Goal: Task Accomplishment & Management: Manage account settings

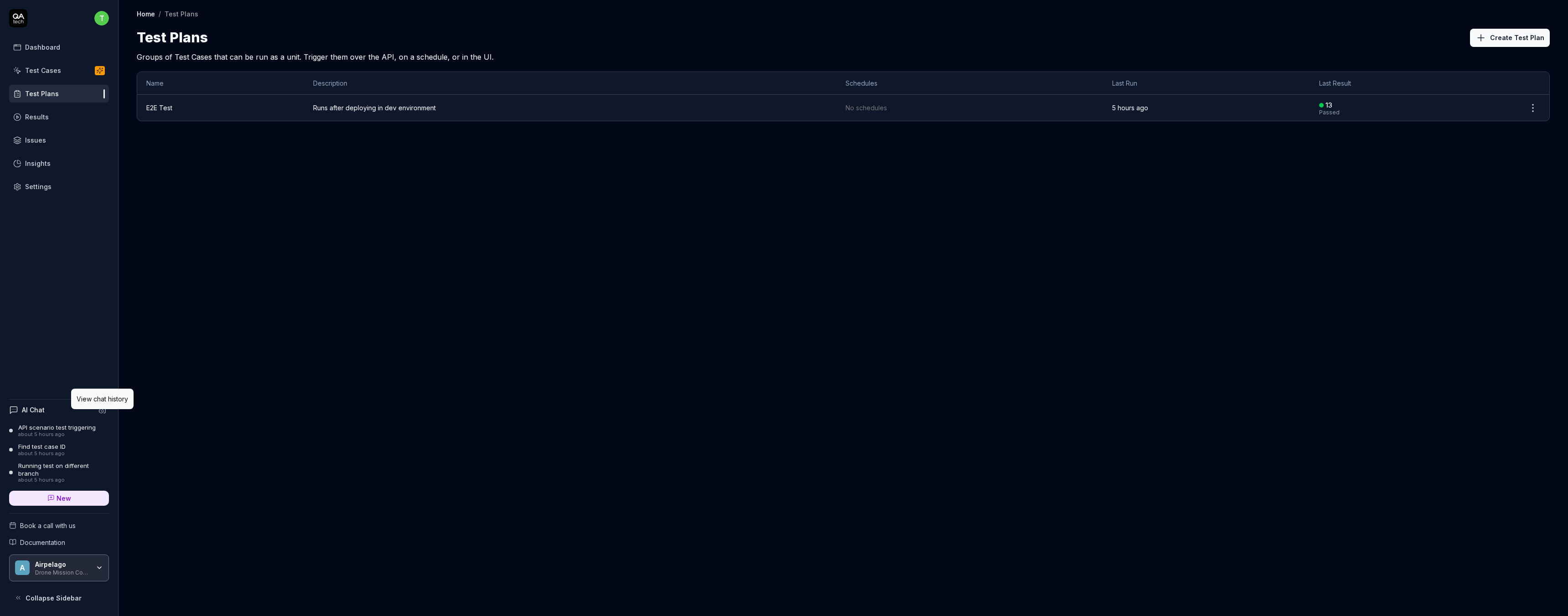
click at [101, 414] on icon at bounding box center [103, 410] width 9 height 9
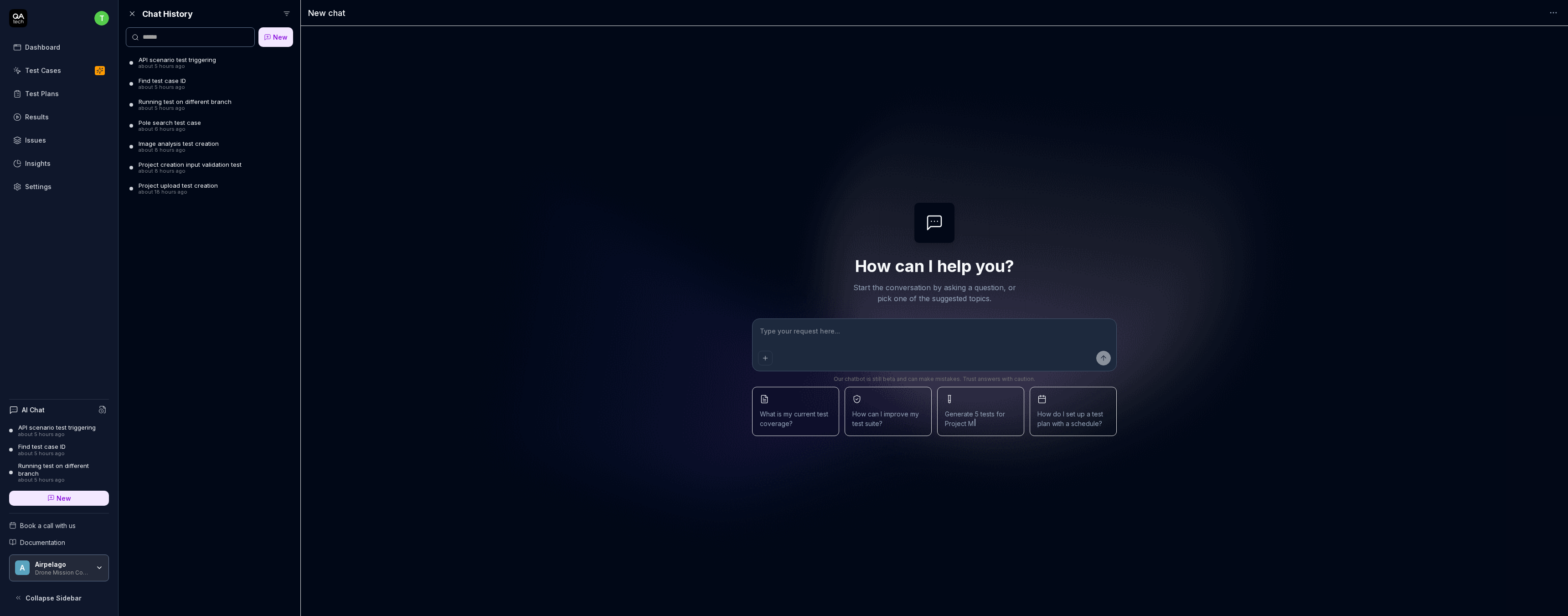
click at [212, 149] on div "about 8 hours ago" at bounding box center [179, 150] width 81 height 6
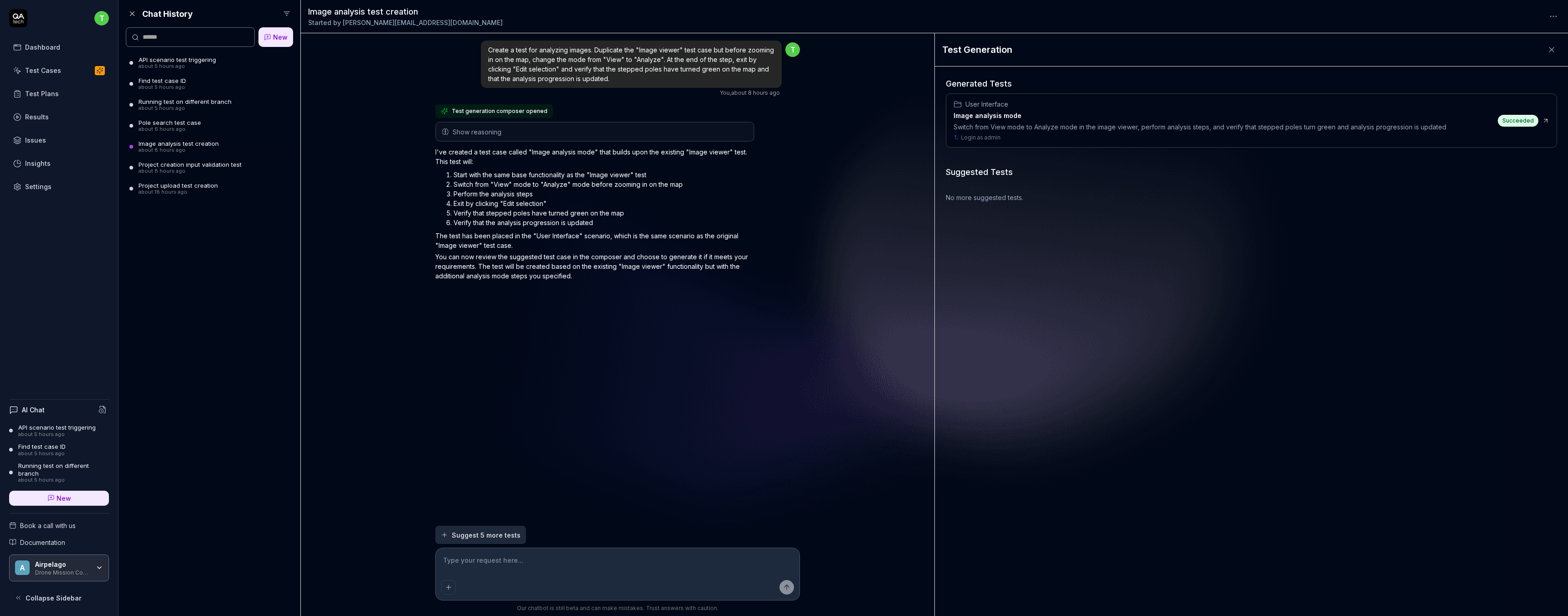
click at [133, 14] on icon at bounding box center [132, 14] width 9 height 9
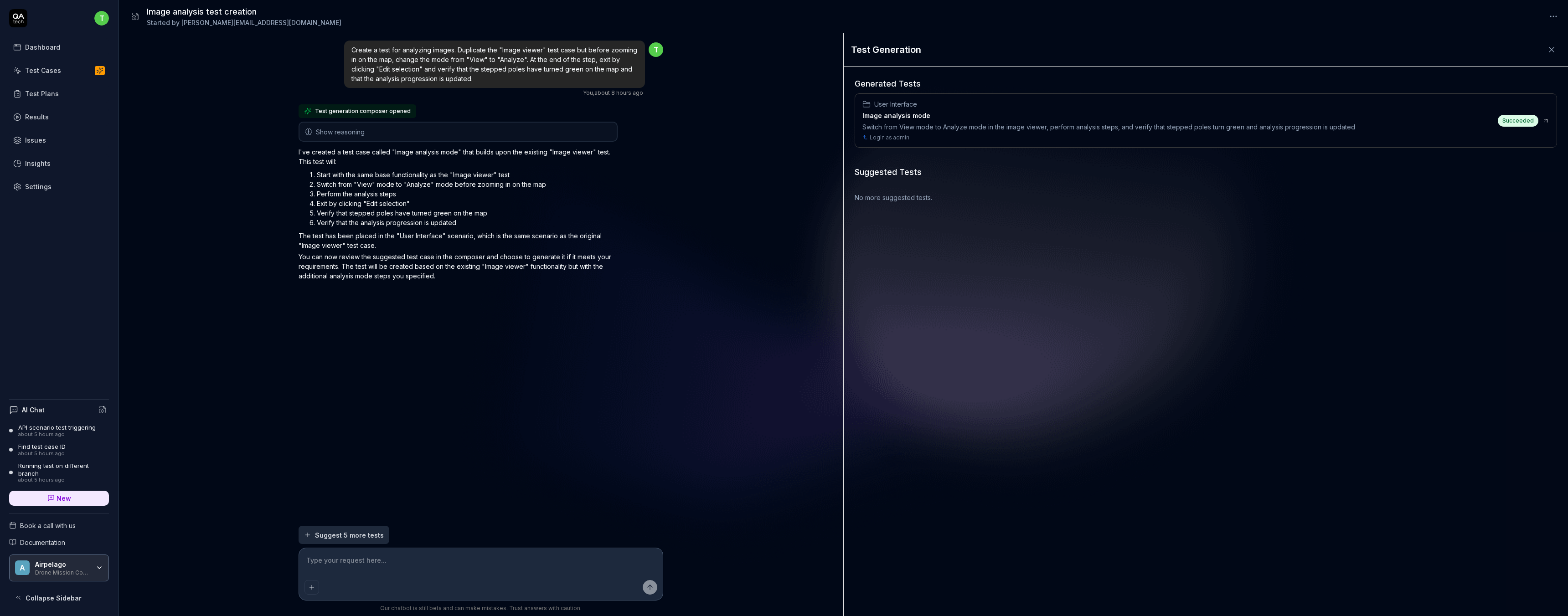
click at [51, 48] on div "Dashboard" at bounding box center [42, 46] width 35 height 9
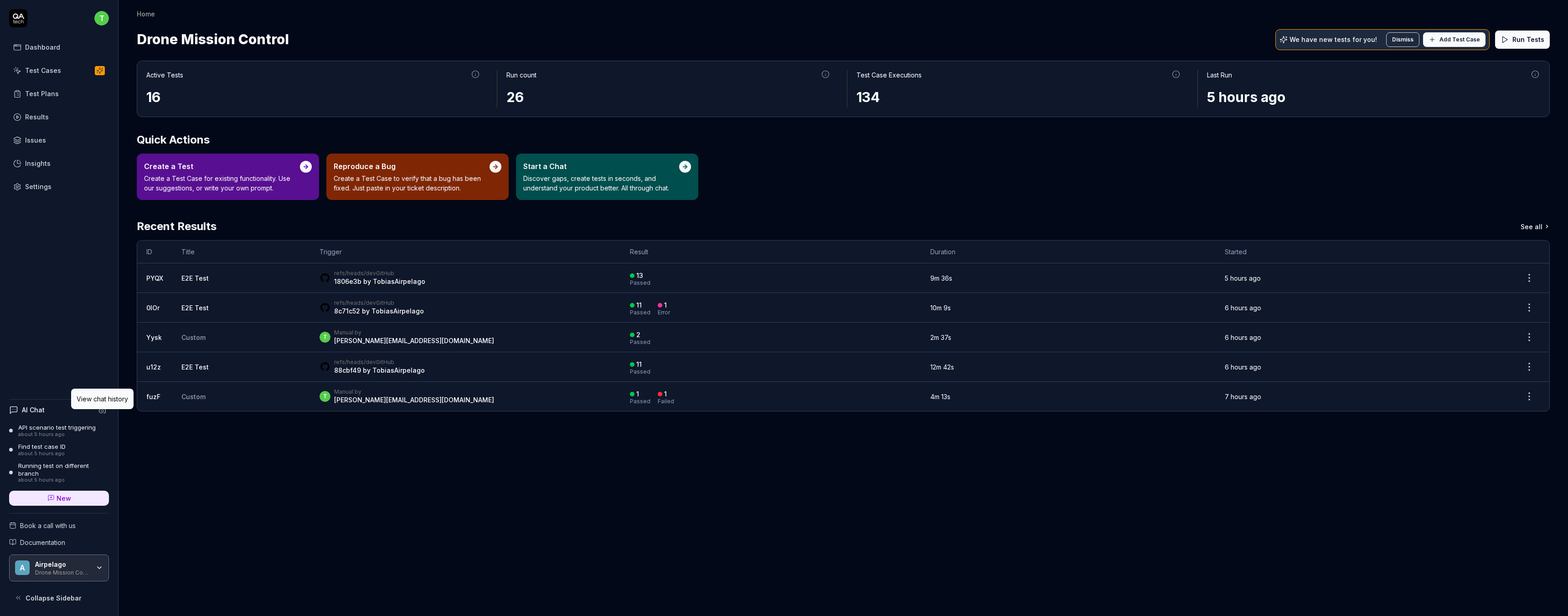
click at [103, 413] on circle at bounding box center [101, 411] width 4 height 4
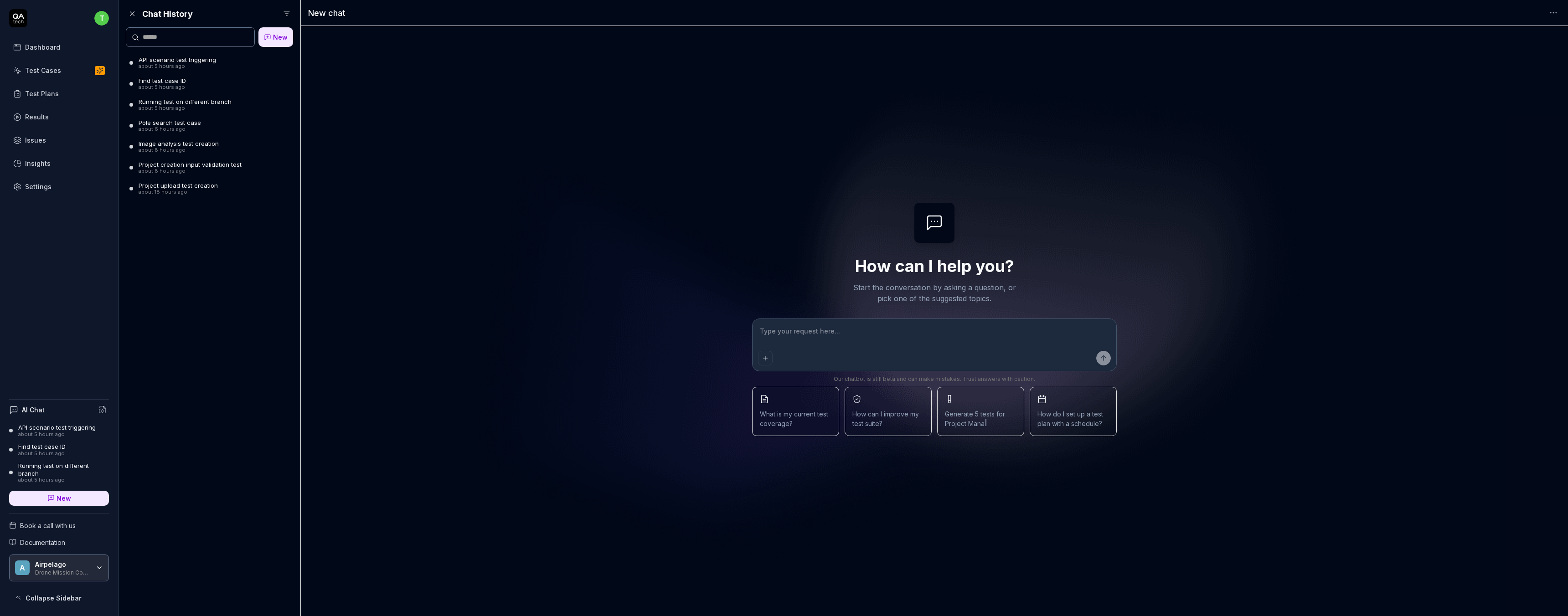
click at [207, 105] on div "about 5 hours ago" at bounding box center [185, 108] width 93 height 6
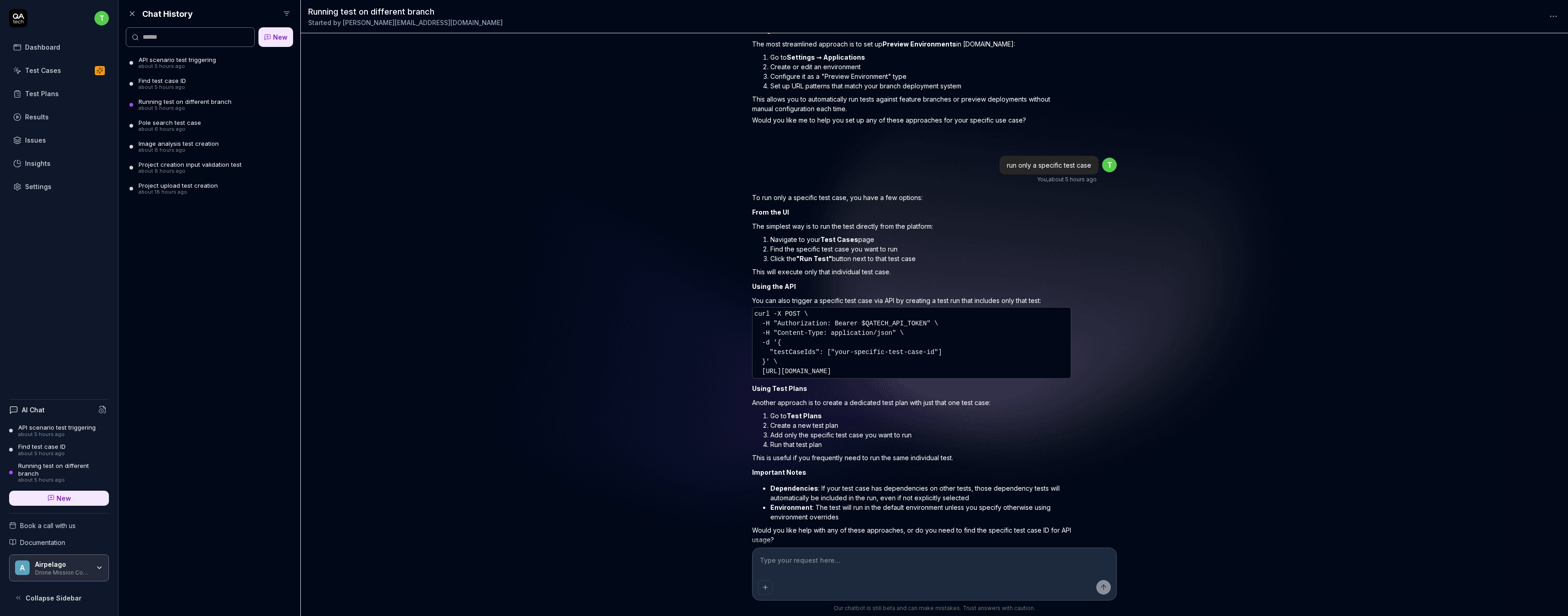
scroll to position [553, 0]
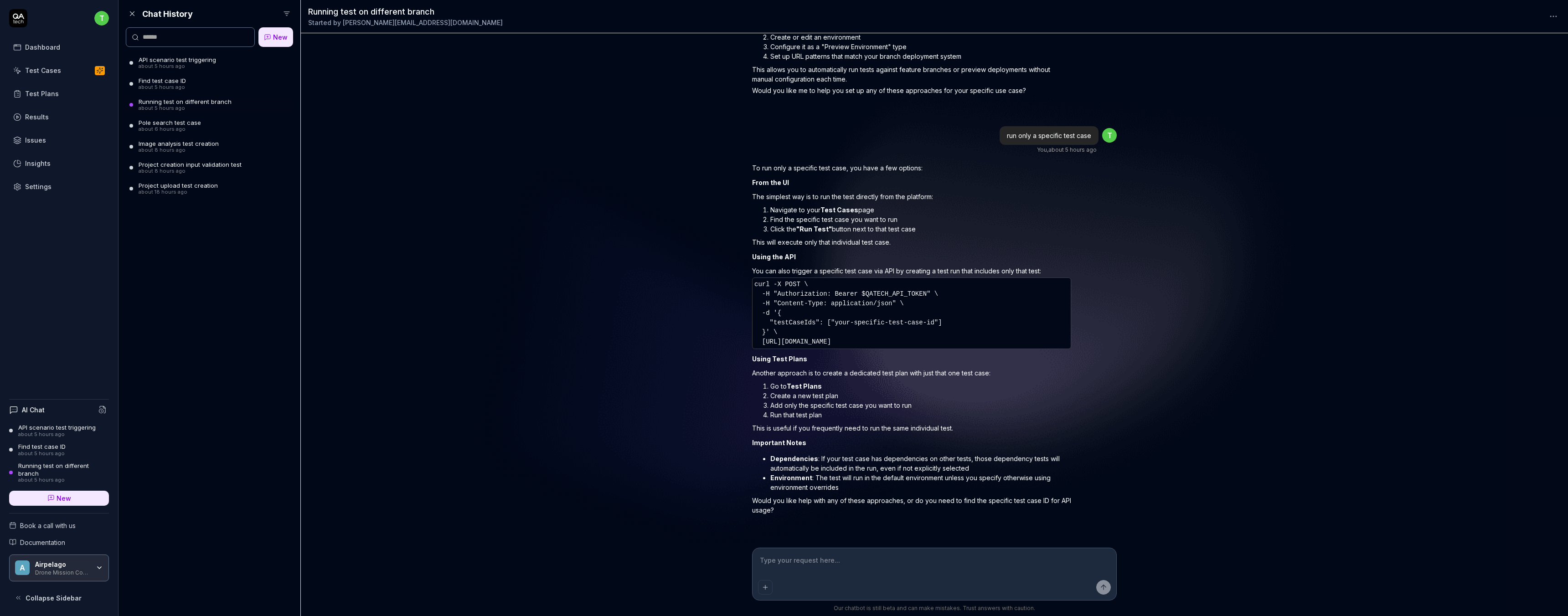
type textarea "*"
click at [131, 16] on icon at bounding box center [132, 14] width 9 height 9
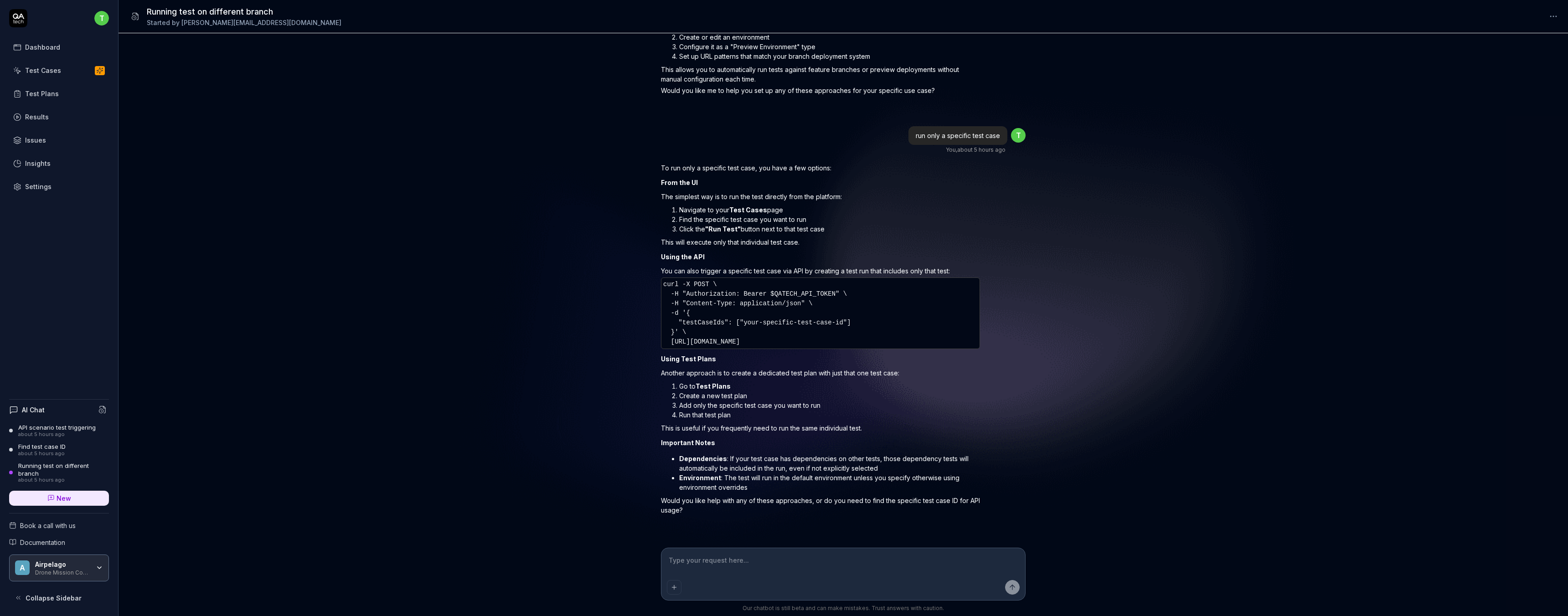
click at [216, 98] on div "how do i run a specific test on another branch than the default? You , about 5 …" at bounding box center [843, 290] width 1450 height 515
click at [42, 92] on div "Test Plans" at bounding box center [41, 93] width 33 height 9
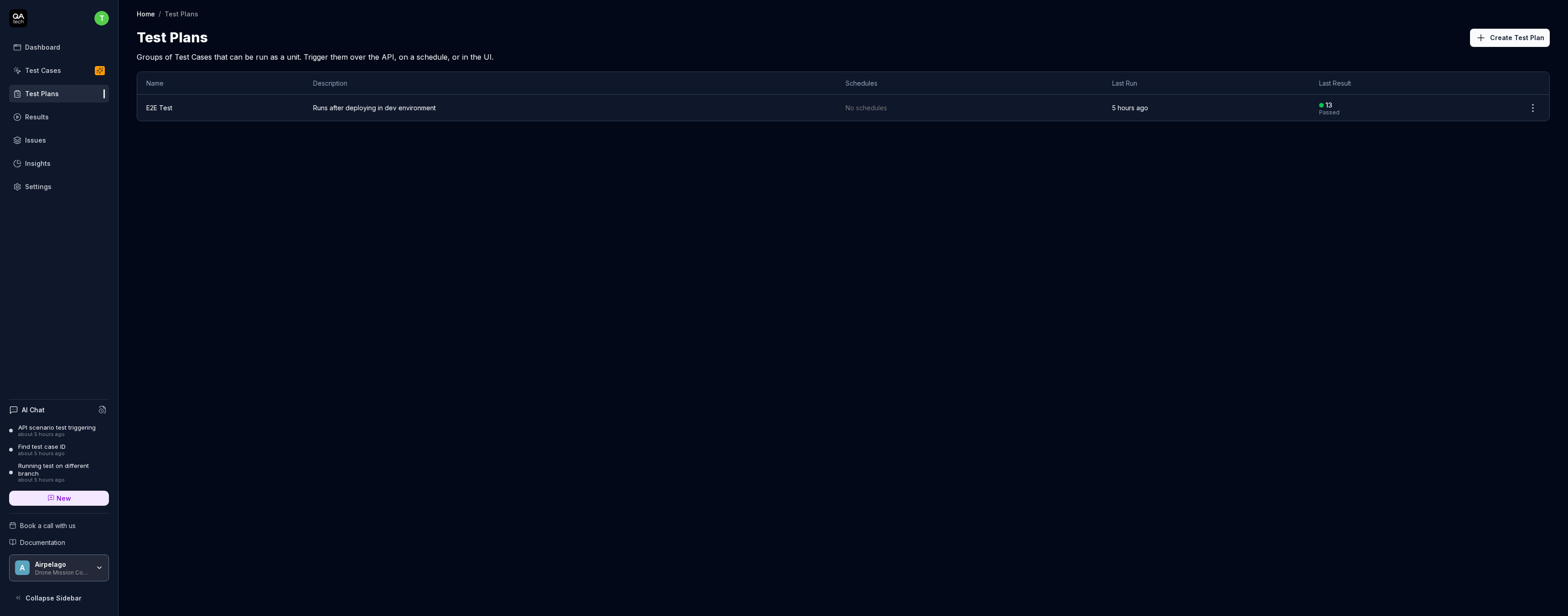
click at [550, 198] on div "Home / Test Plans Home / Test Plans Test Plans Create Test Plan Groups of Test …" at bounding box center [843, 308] width 1450 height 616
click at [928, 204] on div "Home / Test Plans Home / Test Plans Test Plans Create Test Plan Groups of Test …" at bounding box center [843, 308] width 1450 height 616
click at [340, 247] on div "Home / Test Plans Home / Test Plans Test Plans Create Test Plan Groups of Test …" at bounding box center [843, 308] width 1450 height 616
click at [460, 25] on div "Home / Test Plans Home / Test Plans Test Plans Create Test Plan Groups of Test …" at bounding box center [843, 31] width 1450 height 63
click at [421, 235] on div "Home / Test Plans Home / Test Plans Test Plans Create Test Plan Groups of Test …" at bounding box center [843, 308] width 1450 height 616
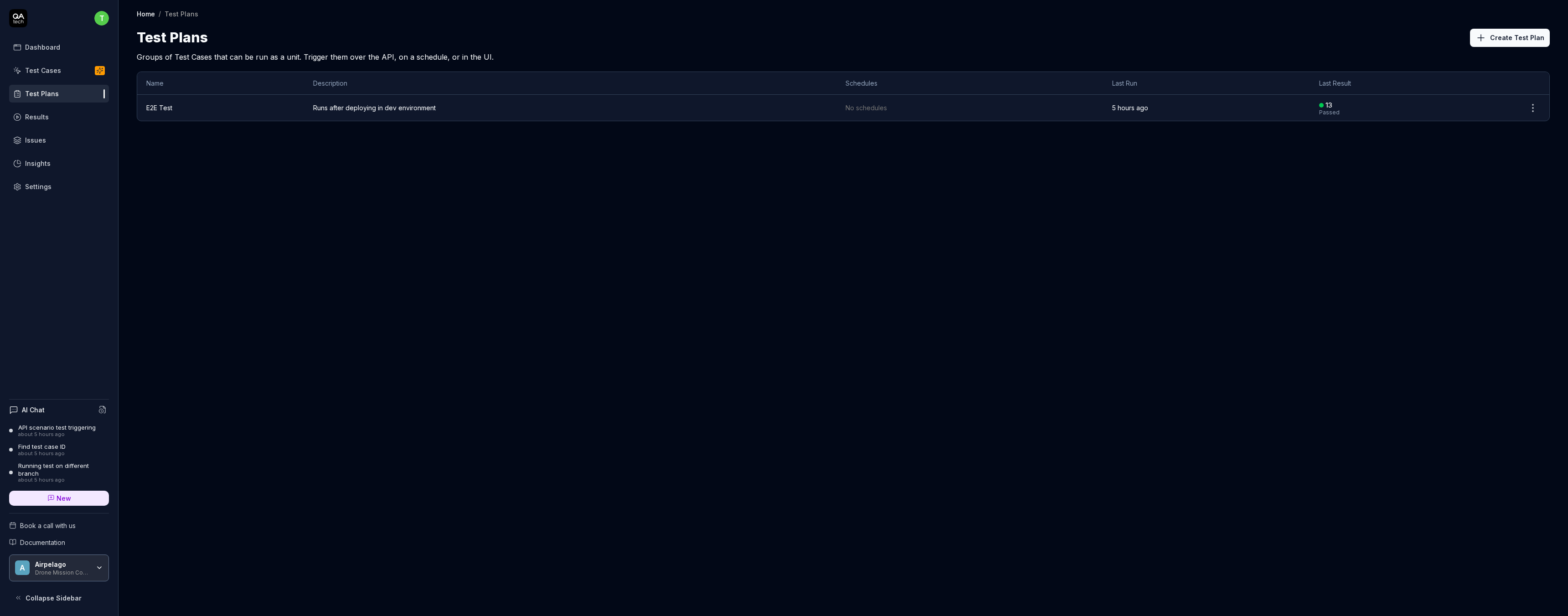
click at [1500, 40] on button "Create Test Plan" at bounding box center [1509, 38] width 80 height 18
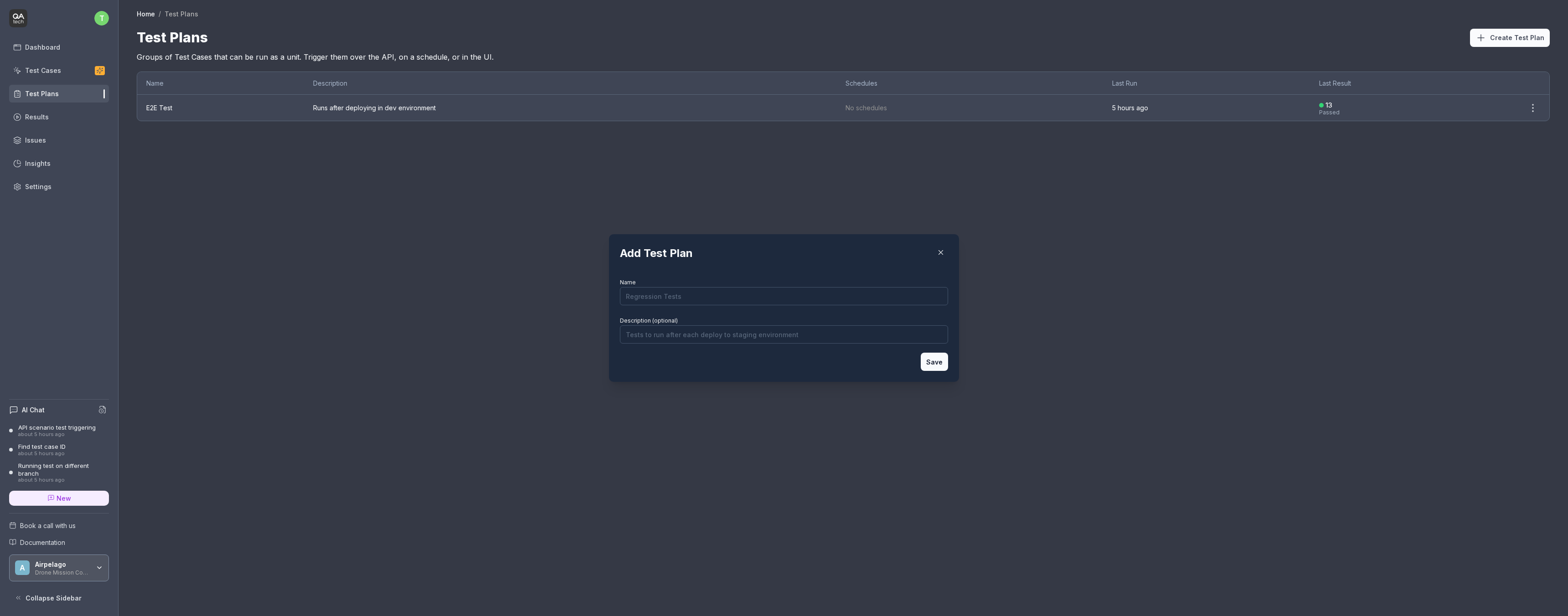
click at [761, 297] on input "Name" at bounding box center [783, 296] width 328 height 18
type input "PR Development"
click at [725, 339] on input "Description (optional)" at bounding box center [783, 334] width 328 height 18
type input "Tests to run when verifying the functionality in a new PR"
drag, startPoint x: 682, startPoint y: 291, endPoint x: 679, endPoint y: 301, distance: 10.4
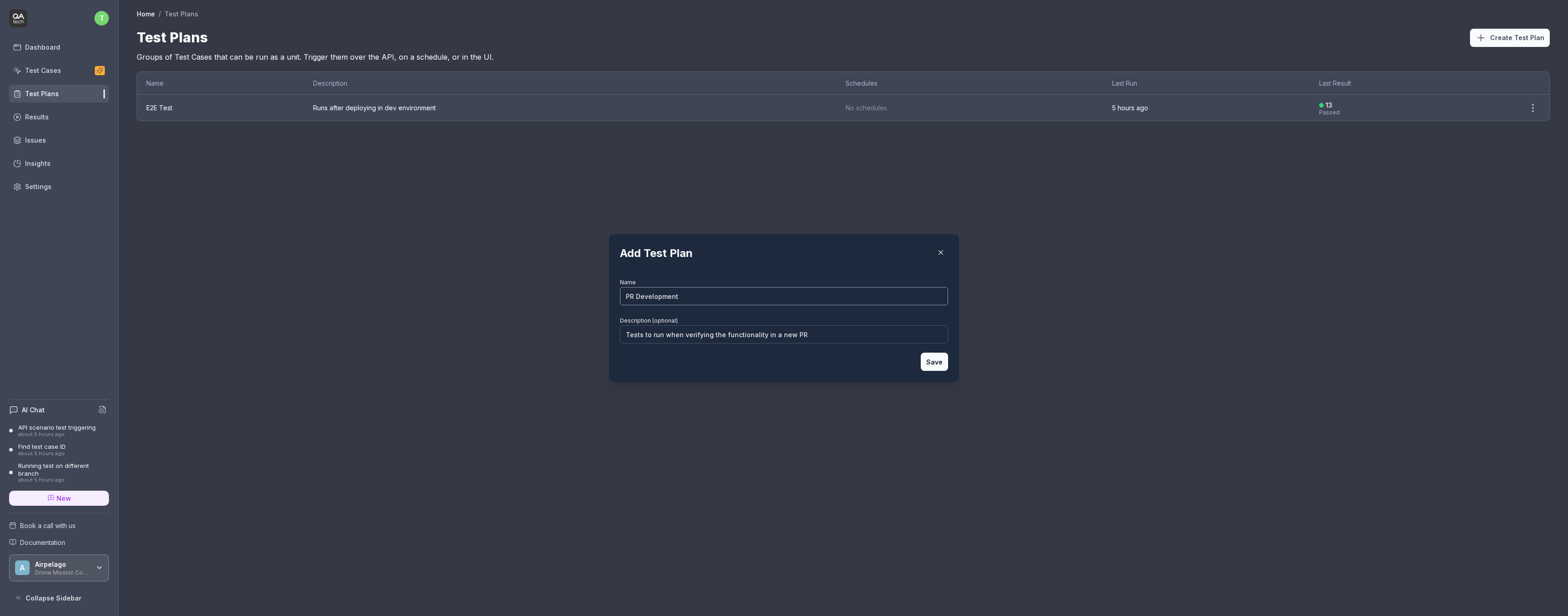
click at [679, 301] on input "PR Development" at bounding box center [783, 296] width 328 height 18
type input "PR-Development-Tobias"
click at [937, 251] on icon "button" at bounding box center [941, 253] width 9 height 9
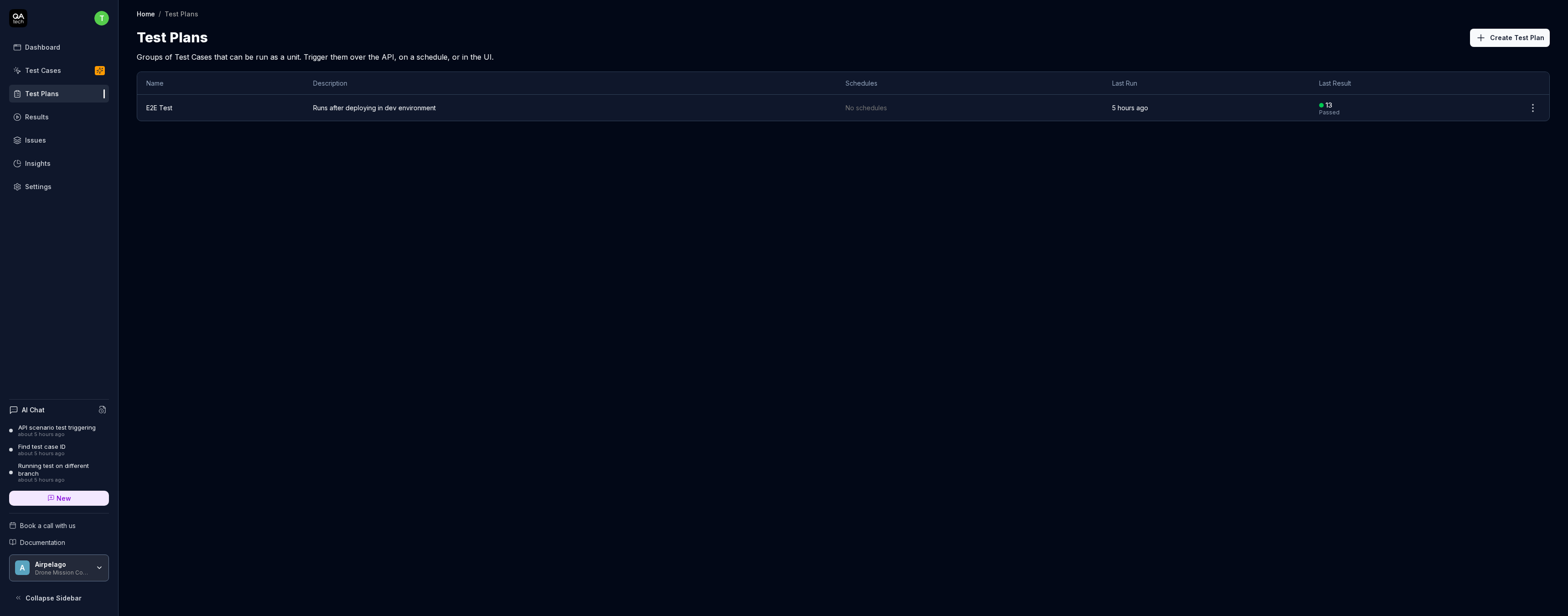
click at [505, 261] on div "Home / Test Plans Home / Test Plans Test Plans Create Test Plan Groups of Test …" at bounding box center [843, 308] width 1450 height 616
click at [688, 327] on div "Home / Test Plans Home / Test Plans Test Plans Create Test Plan Groups of Test …" at bounding box center [843, 308] width 1450 height 616
click at [32, 544] on span "Documentation" at bounding box center [42, 542] width 45 height 9
click at [47, 44] on div "Dashboard" at bounding box center [42, 46] width 35 height 9
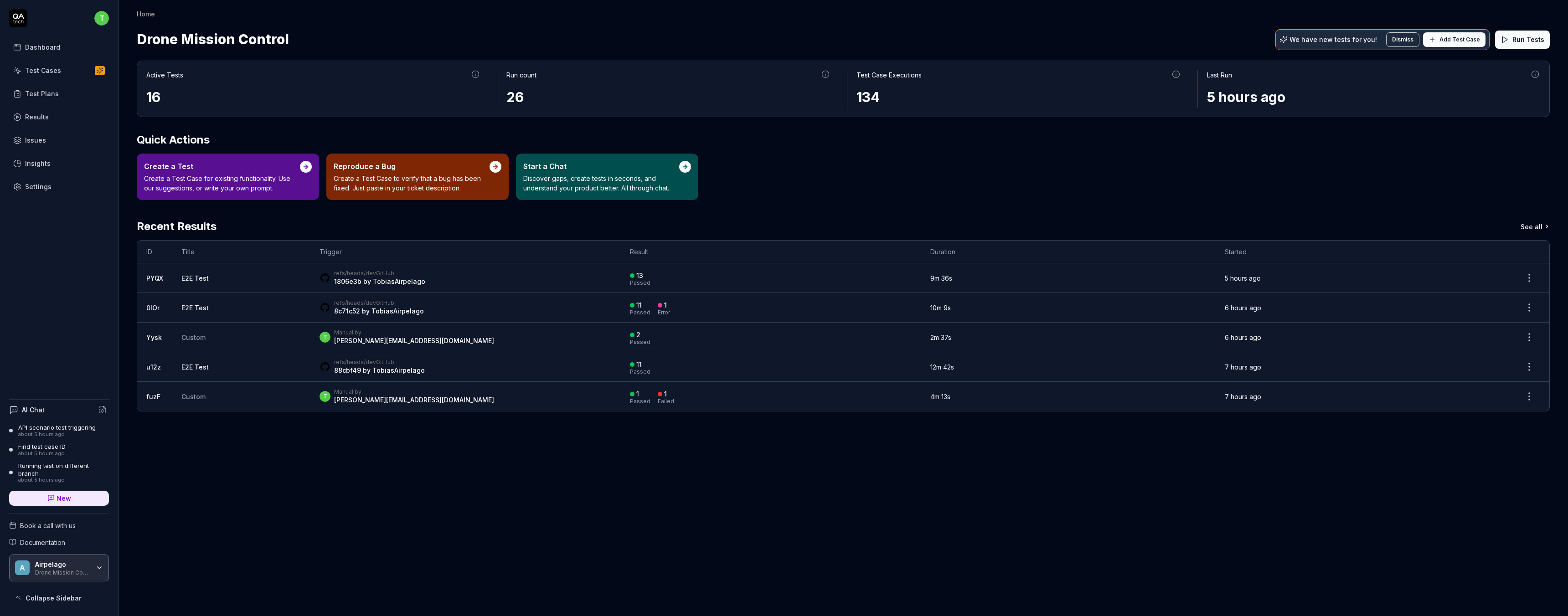
click at [38, 190] on div "Settings" at bounding box center [38, 186] width 27 height 9
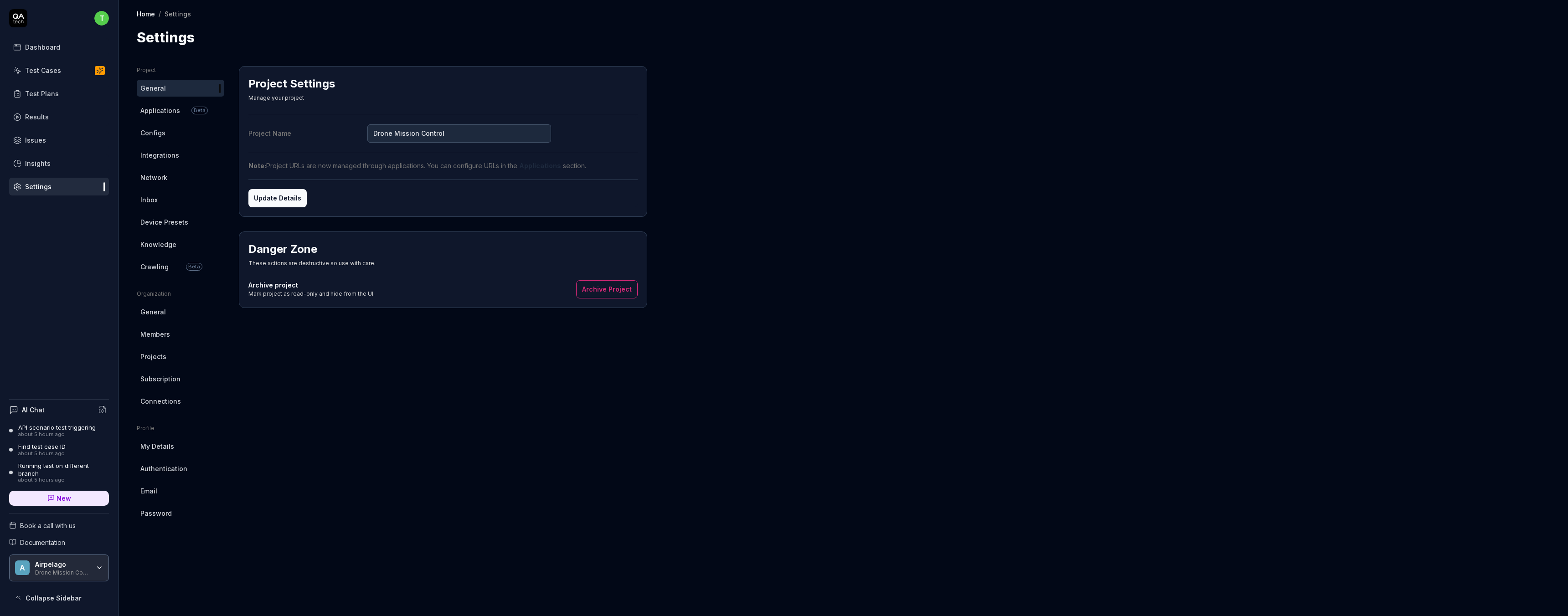
click at [173, 111] on span "Applications" at bounding box center [160, 110] width 39 height 9
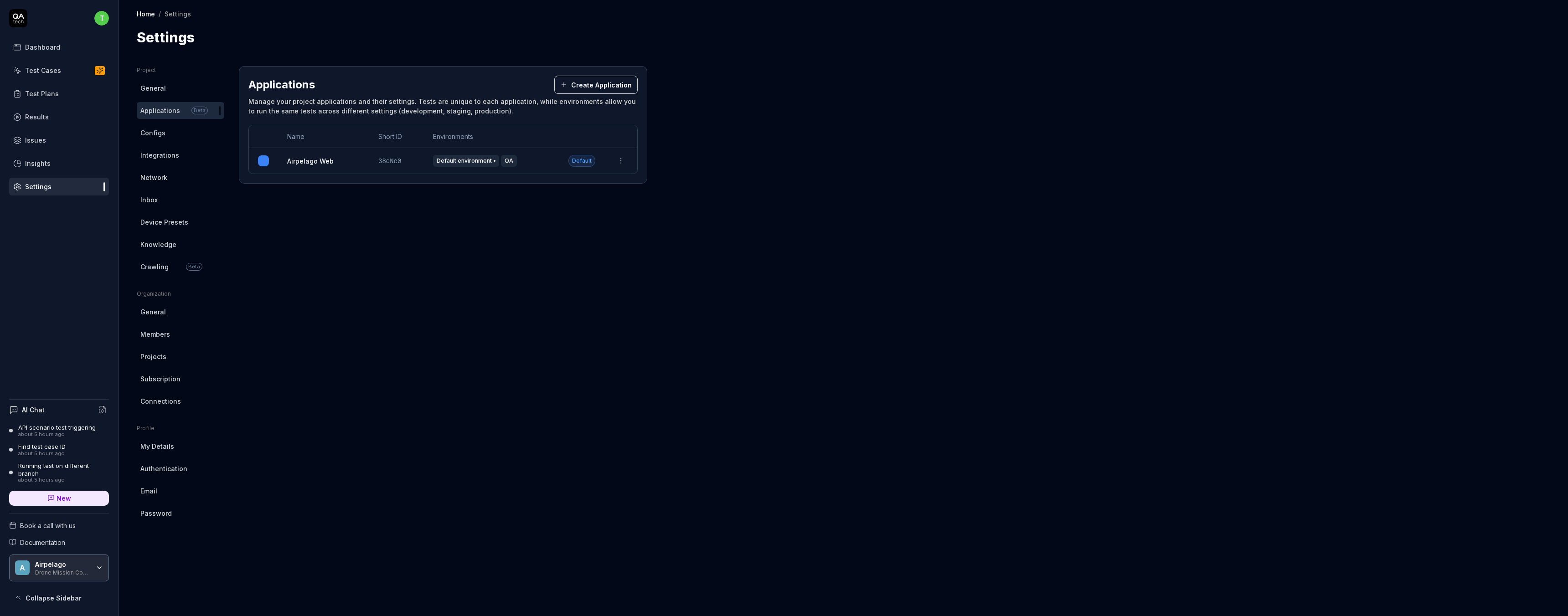
click at [389, 159] on span "38eNe0" at bounding box center [389, 161] width 23 height 8
copy span "38eNe0"
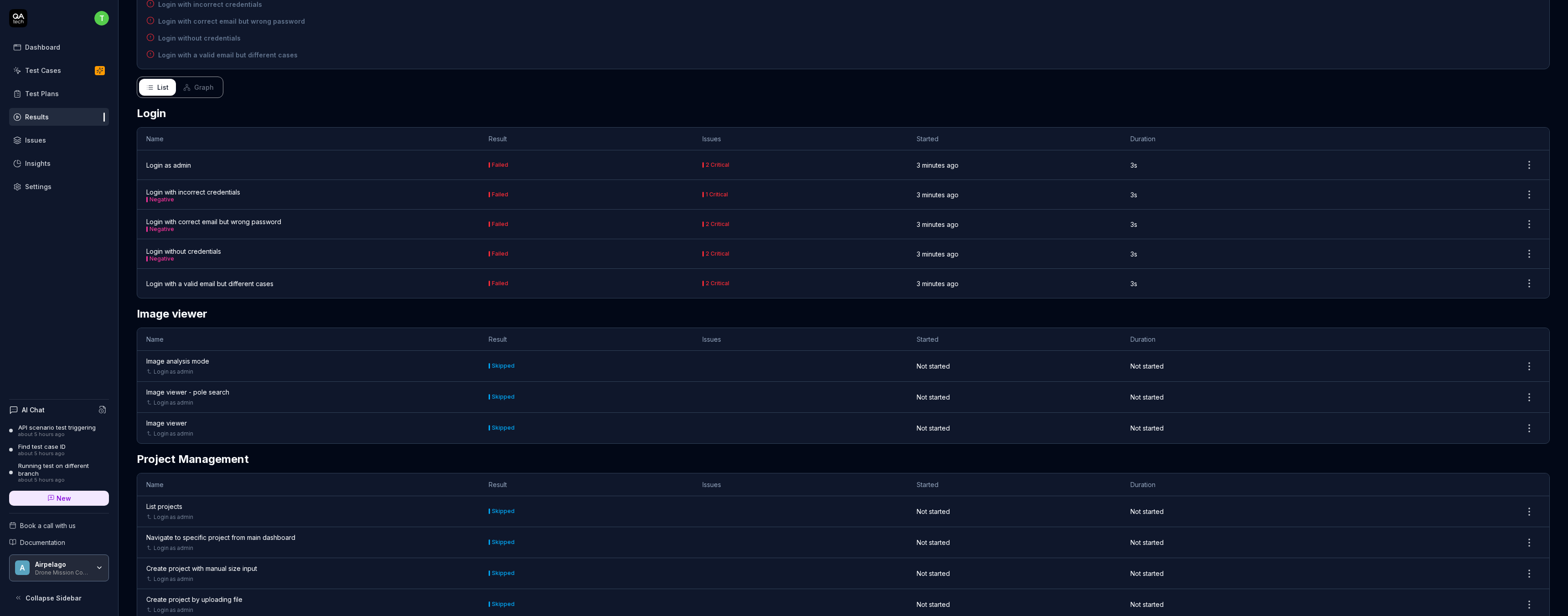
scroll to position [75, 0]
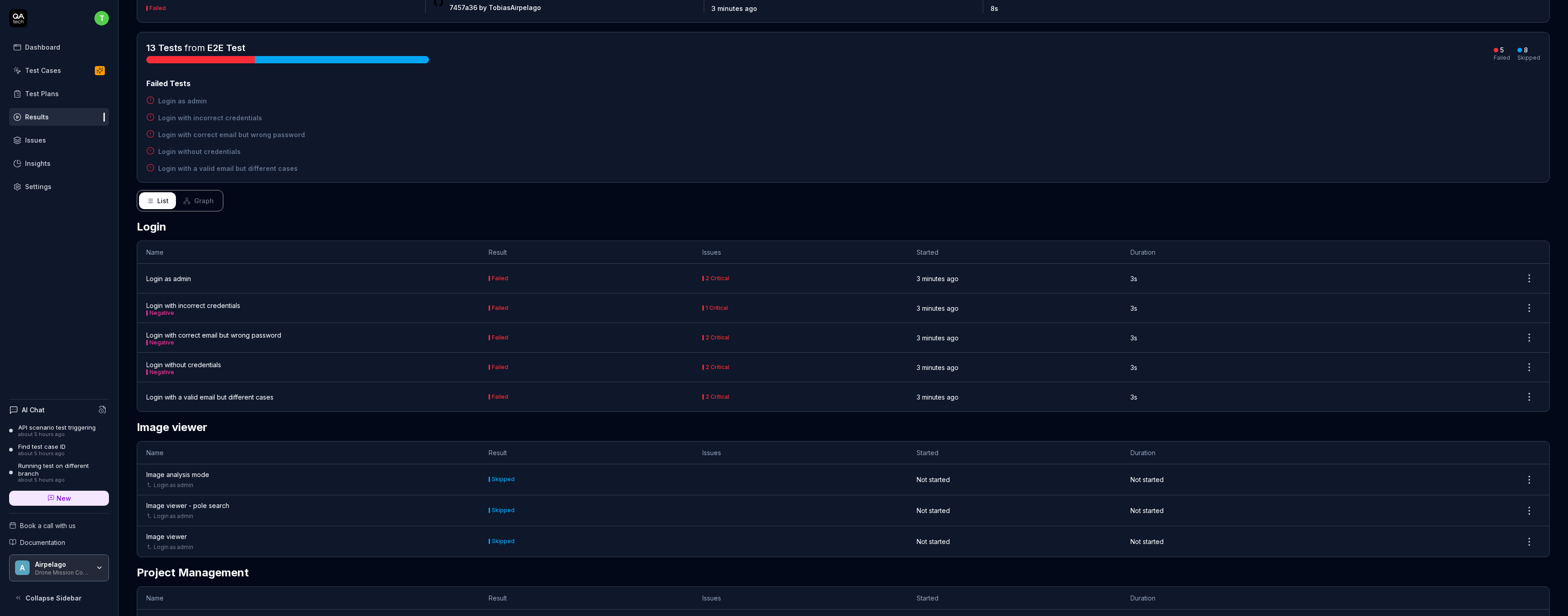
click at [171, 279] on div "Login as admin" at bounding box center [169, 278] width 45 height 9
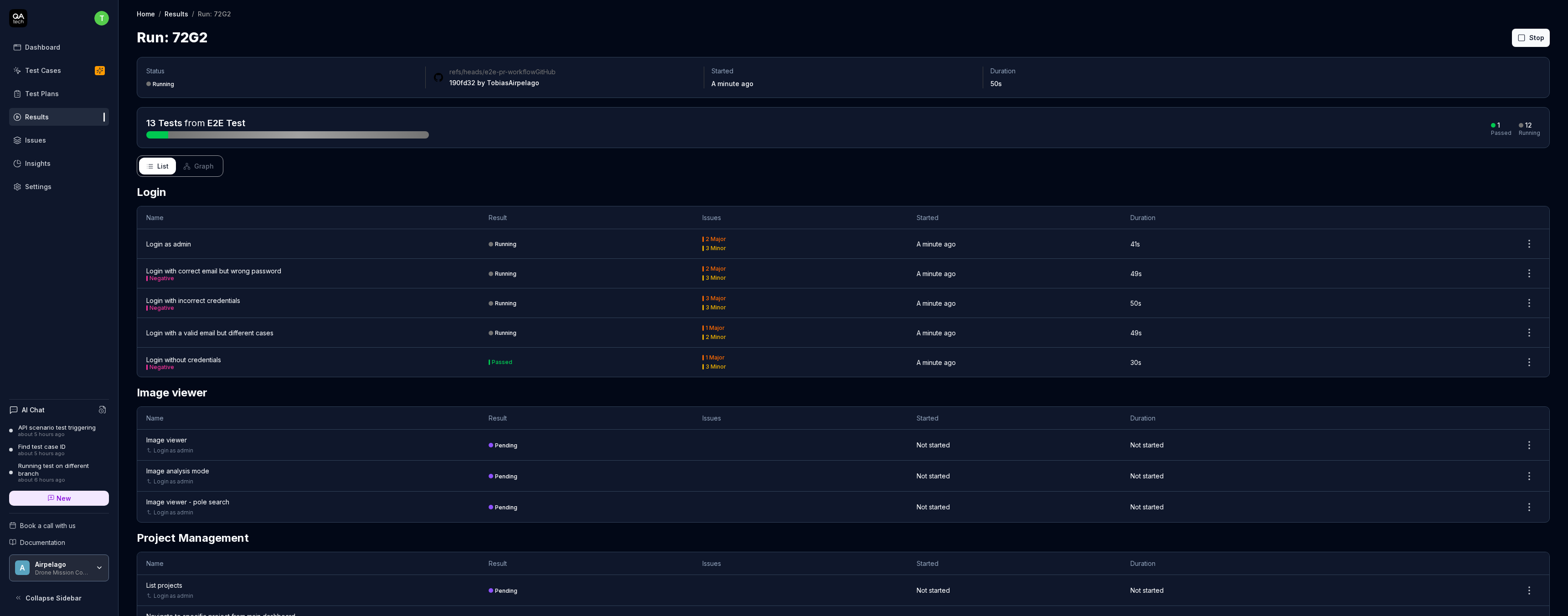
click at [41, 190] on div "Settings" at bounding box center [38, 186] width 27 height 9
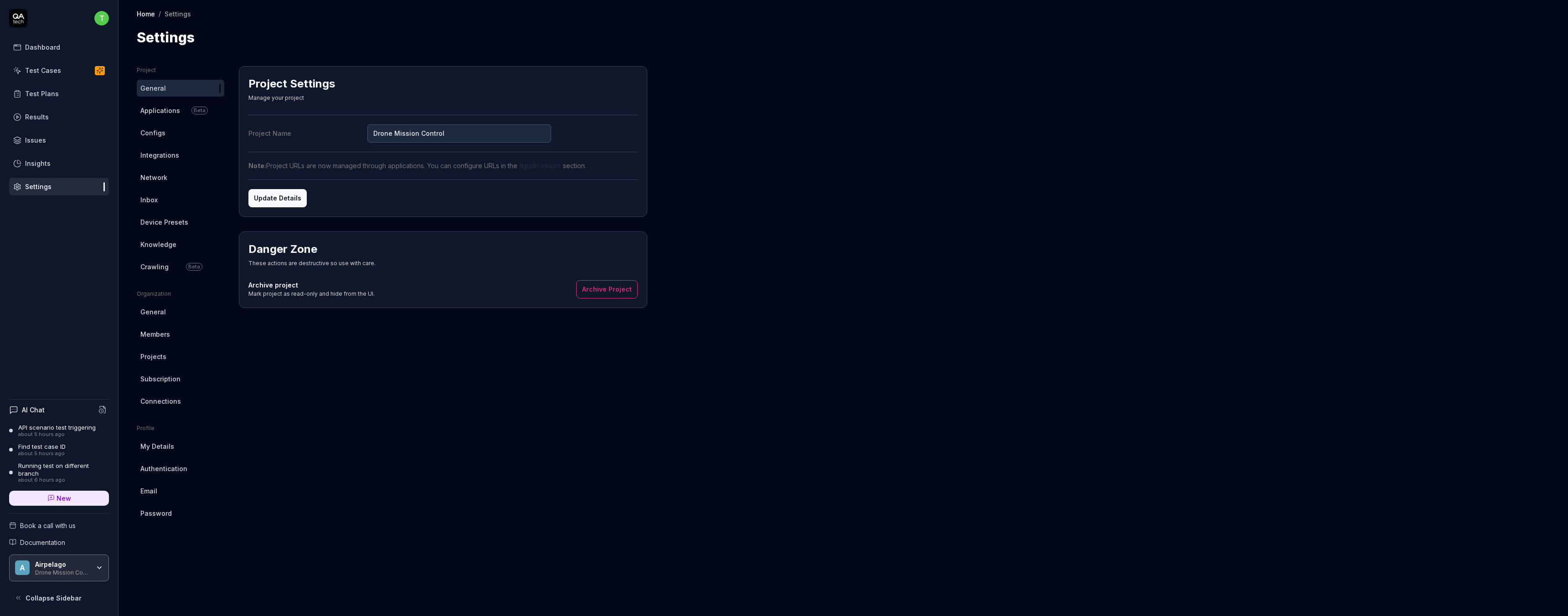
click at [156, 109] on span "Applications" at bounding box center [160, 110] width 39 height 9
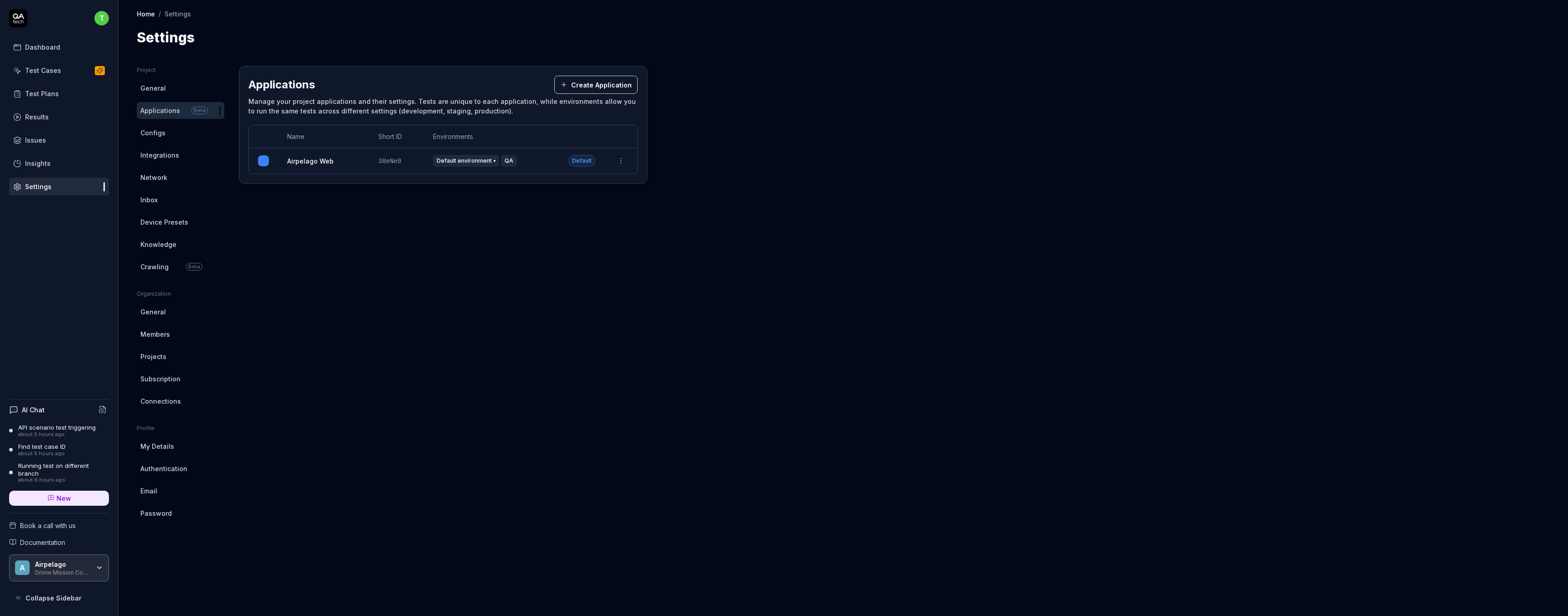
click at [311, 158] on link "Airpelago Web" at bounding box center [310, 160] width 46 height 9
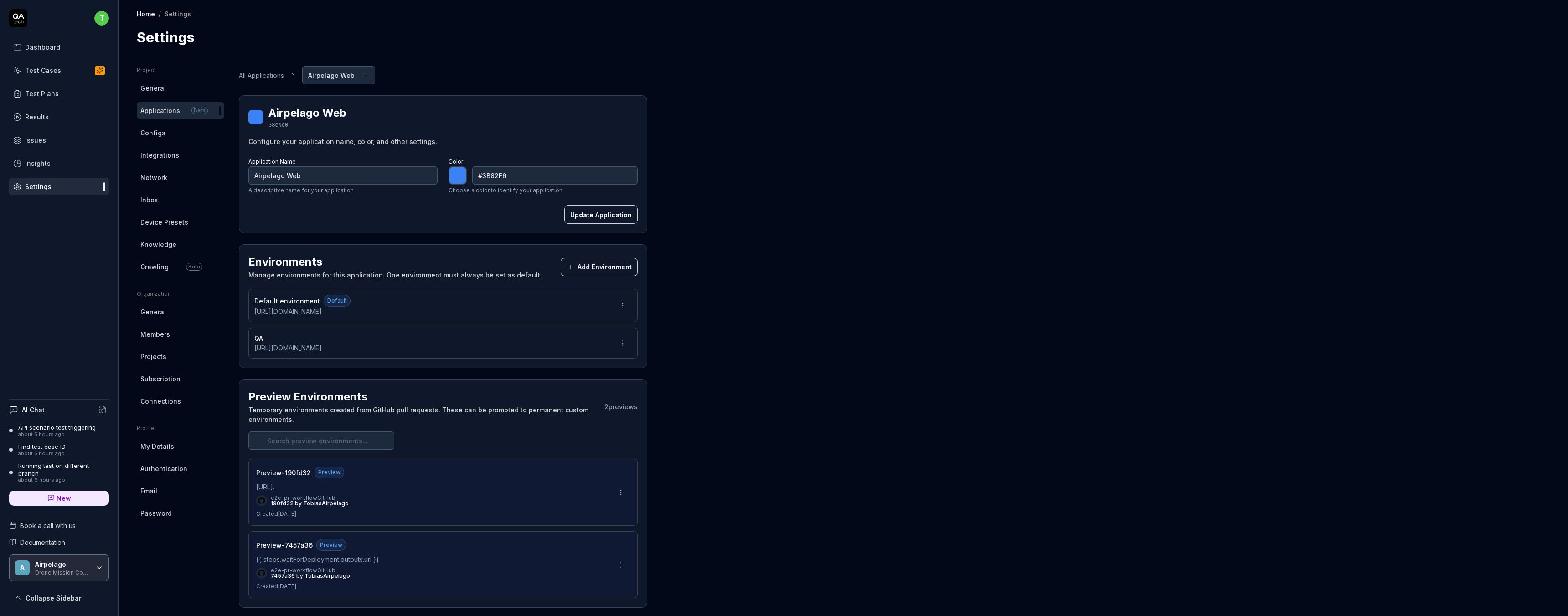
scroll to position [10, 0]
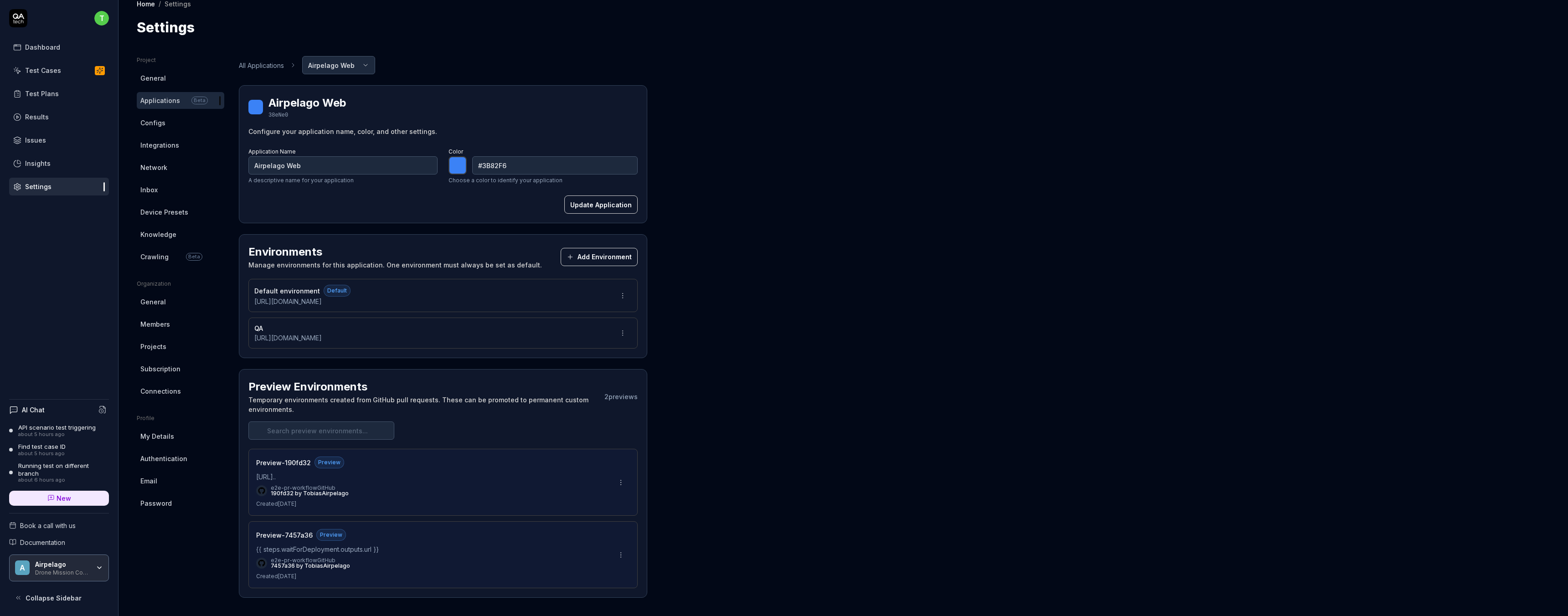
click at [622, 484] on html "t Dashboard Test Cases Test Plans Results Issues Insights Settings AI Chat API …" at bounding box center [784, 308] width 1568 height 616
click at [453, 485] on html "t Dashboard Test Cases Test Plans Results Issues Insights Settings AI Chat API …" at bounding box center [784, 308] width 1568 height 616
click at [406, 513] on div "Preview-190fd32 Preview https://68b0674f7d8e4d00081c5e4e--dronemissioncontrol.n…" at bounding box center [443, 482] width 389 height 67
click at [543, 491] on div "e2e-pr-workflow GitHub 190fd32 by TobiasAirpelago" at bounding box center [434, 490] width 356 height 11
click at [830, 480] on div "Project General Applications Beta Configs Integrations Network Inbox Device Pre…" at bounding box center [843, 326] width 1413 height 541
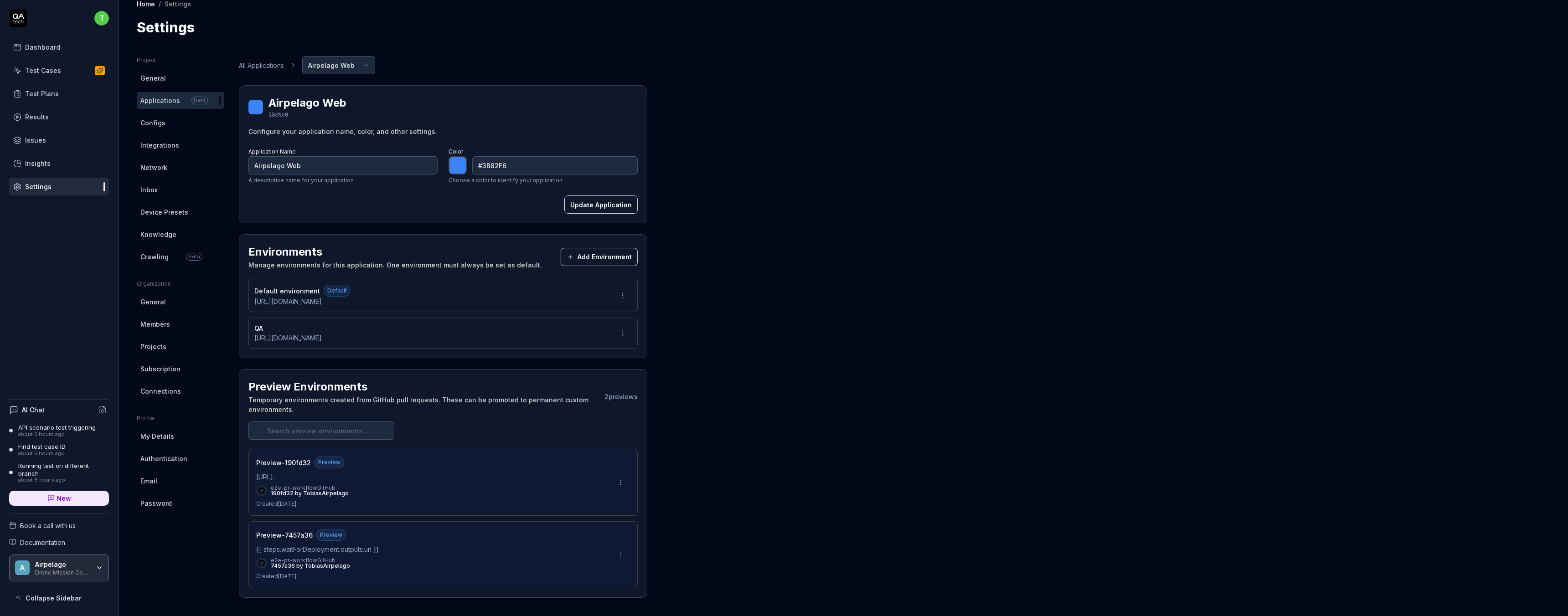
click at [51, 69] on div "Test Cases" at bounding box center [43, 70] width 36 height 9
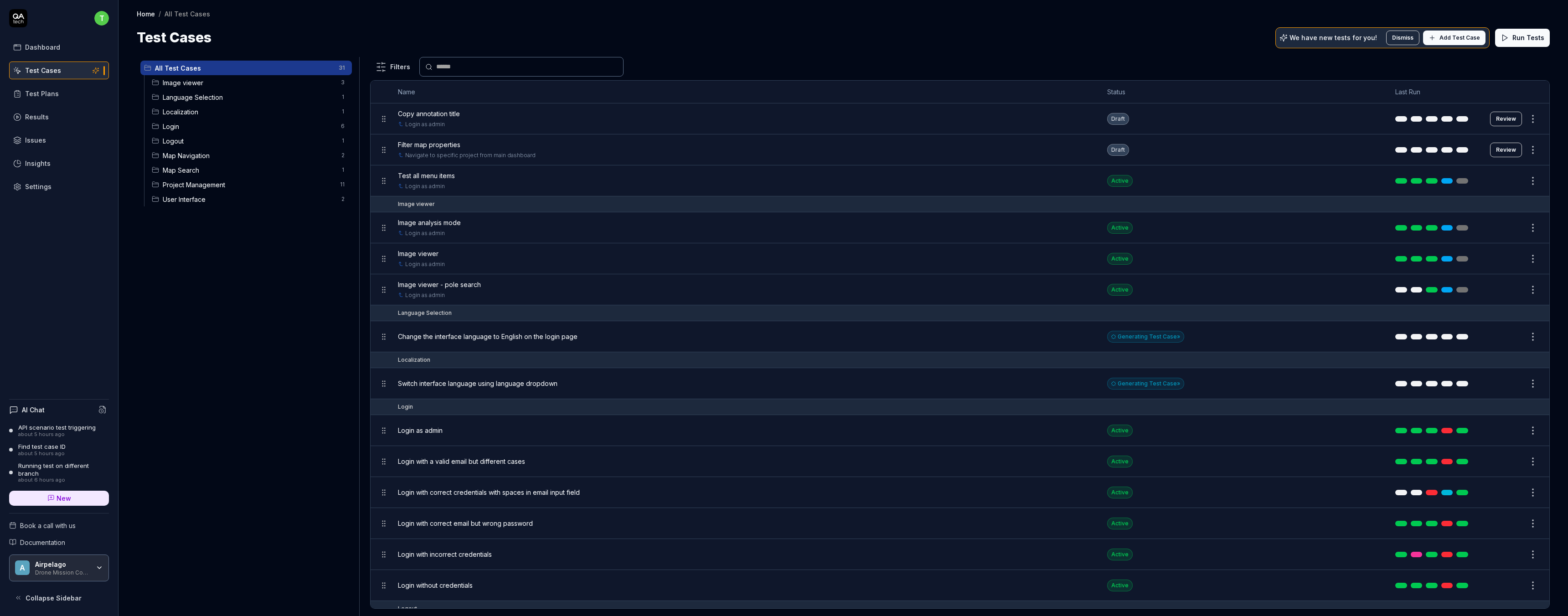
click at [1469, 37] on span "Add Test Case" at bounding box center [1459, 38] width 40 height 9
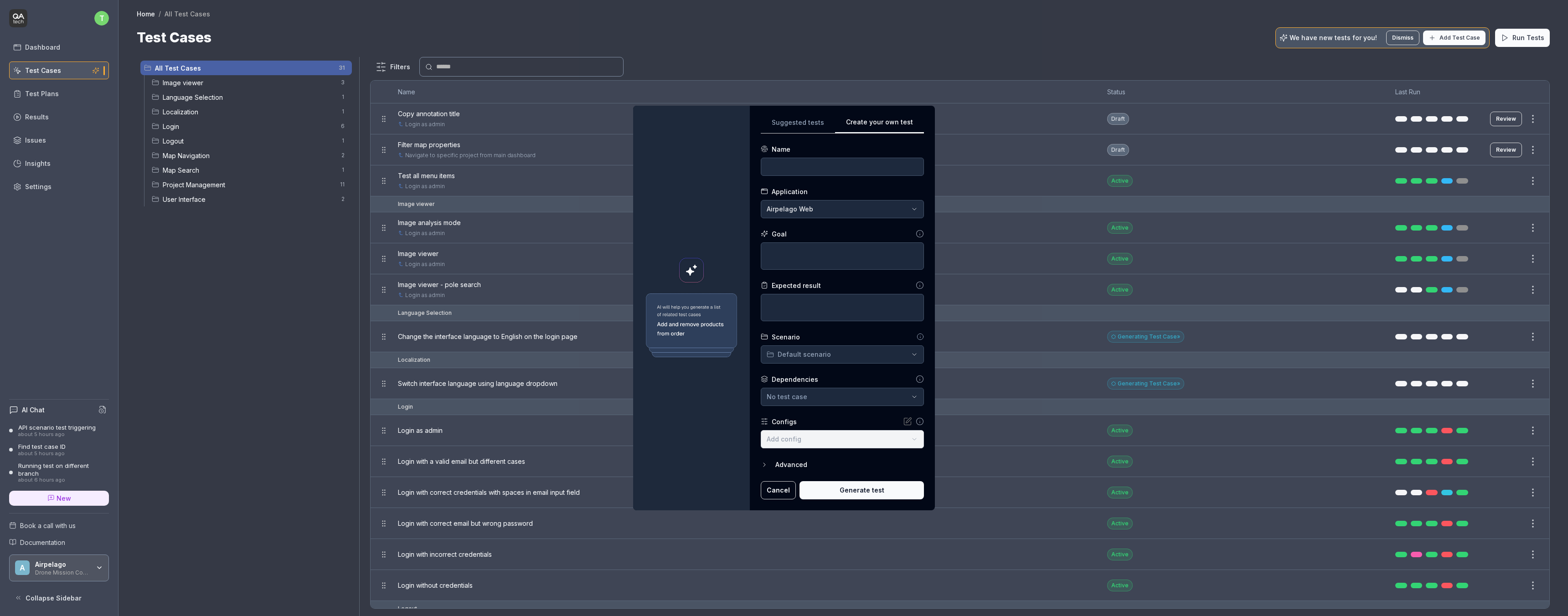
click at [901, 30] on div "Create your own test Suggested tests Create your own test Name Application Airp…" at bounding box center [784, 308] width 1568 height 616
click at [777, 465] on div "Advanced" at bounding box center [849, 464] width 148 height 11
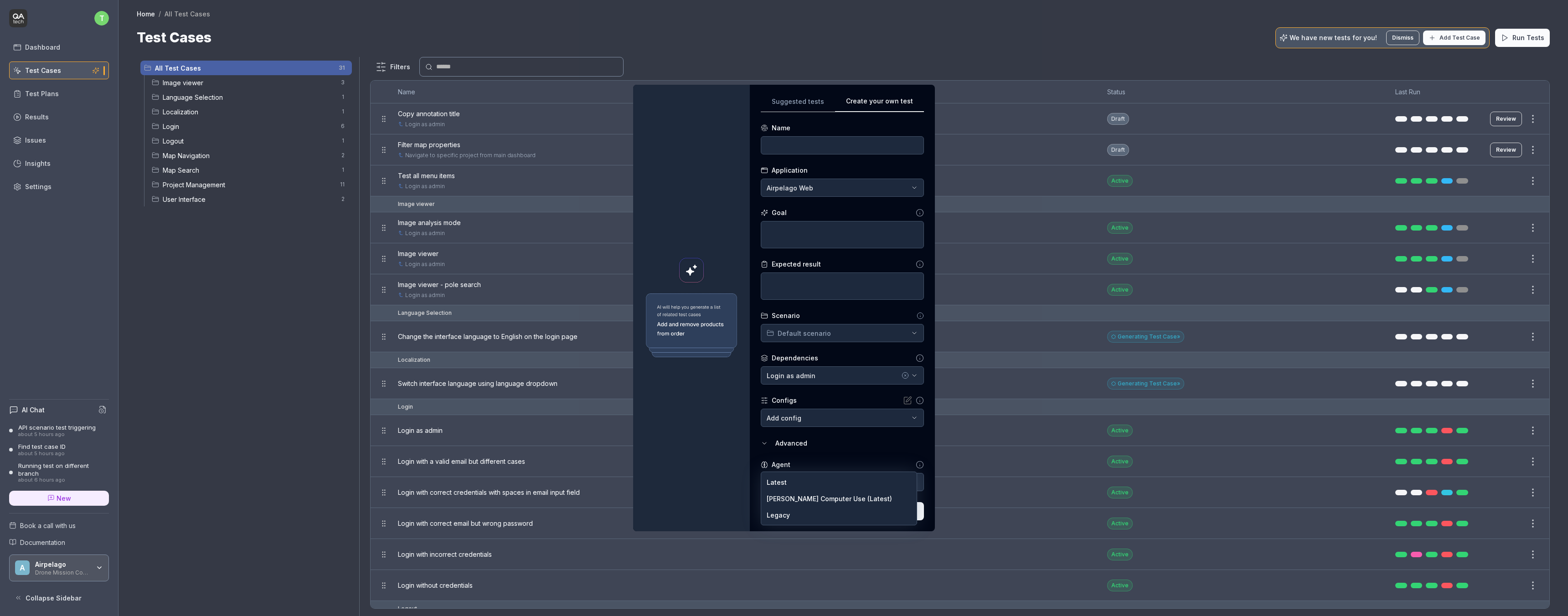
click at [838, 487] on body "t Dashboard Test Cases Test Plans Results Issues Insights Settings AI Chat API …" at bounding box center [784, 308] width 1568 height 616
click at [869, 442] on div "**********" at bounding box center [784, 308] width 1568 height 616
click at [795, 421] on body "t Dashboard Test Cases Test Plans Results Issues Insights Settings AI Chat API …" at bounding box center [784, 308] width 1568 height 616
click at [714, 433] on div "**********" at bounding box center [784, 308] width 1568 height 616
click at [811, 184] on div "**********" at bounding box center [784, 308] width 1568 height 616
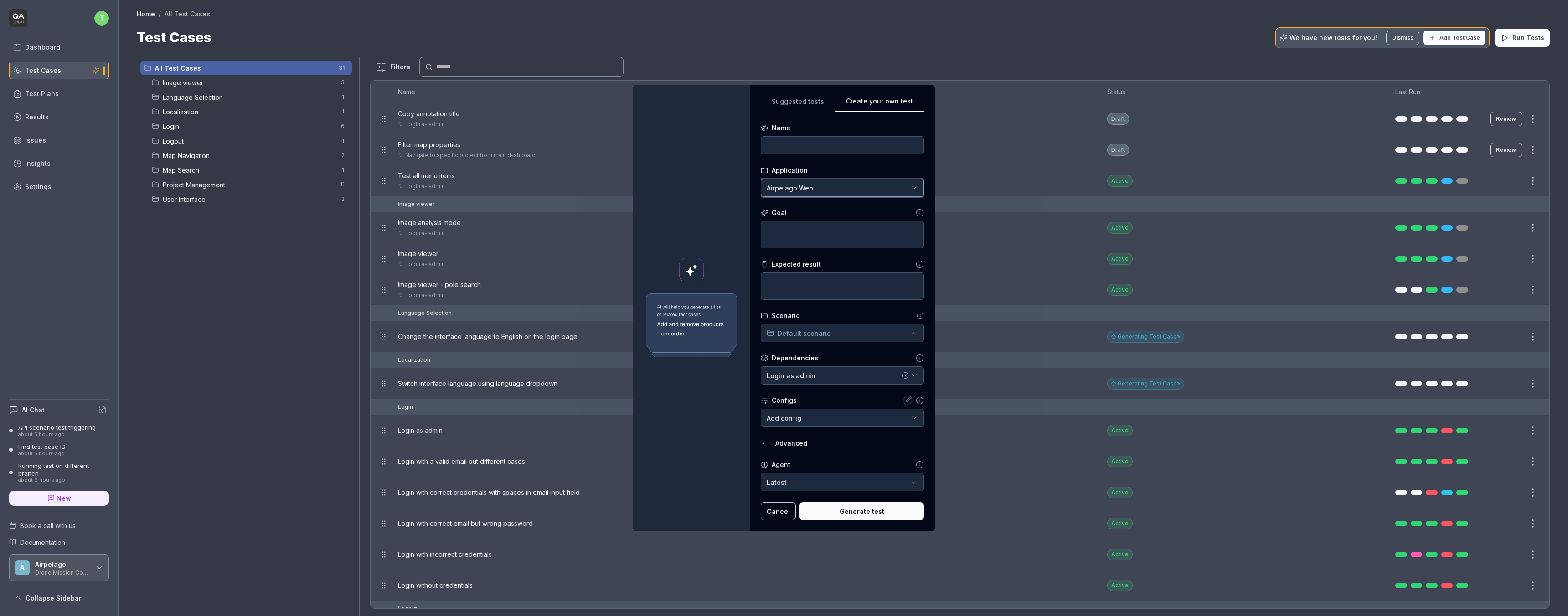
click at [696, 210] on div "**********" at bounding box center [784, 308] width 1568 height 616
click at [776, 517] on button "Cancel" at bounding box center [778, 511] width 35 height 18
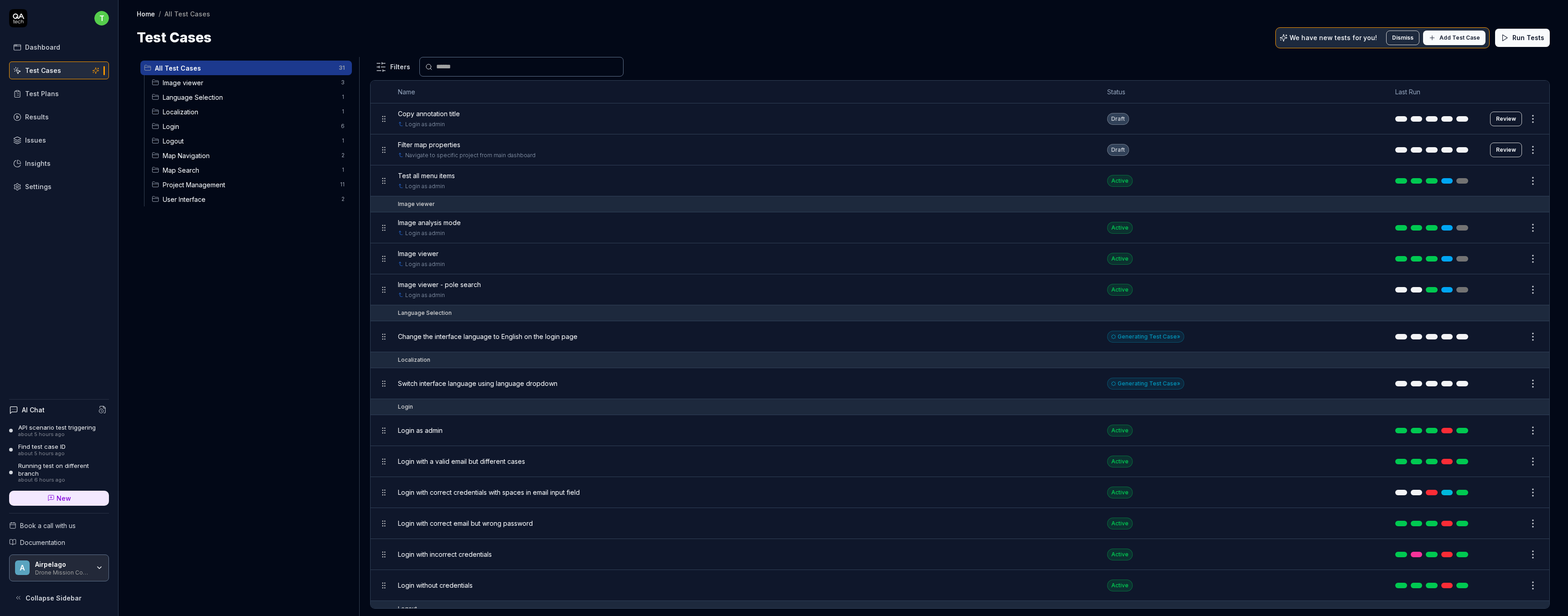
click at [756, 61] on div "Filters" at bounding box center [960, 66] width 1180 height 20
click at [42, 118] on div "Results" at bounding box center [37, 117] width 24 height 9
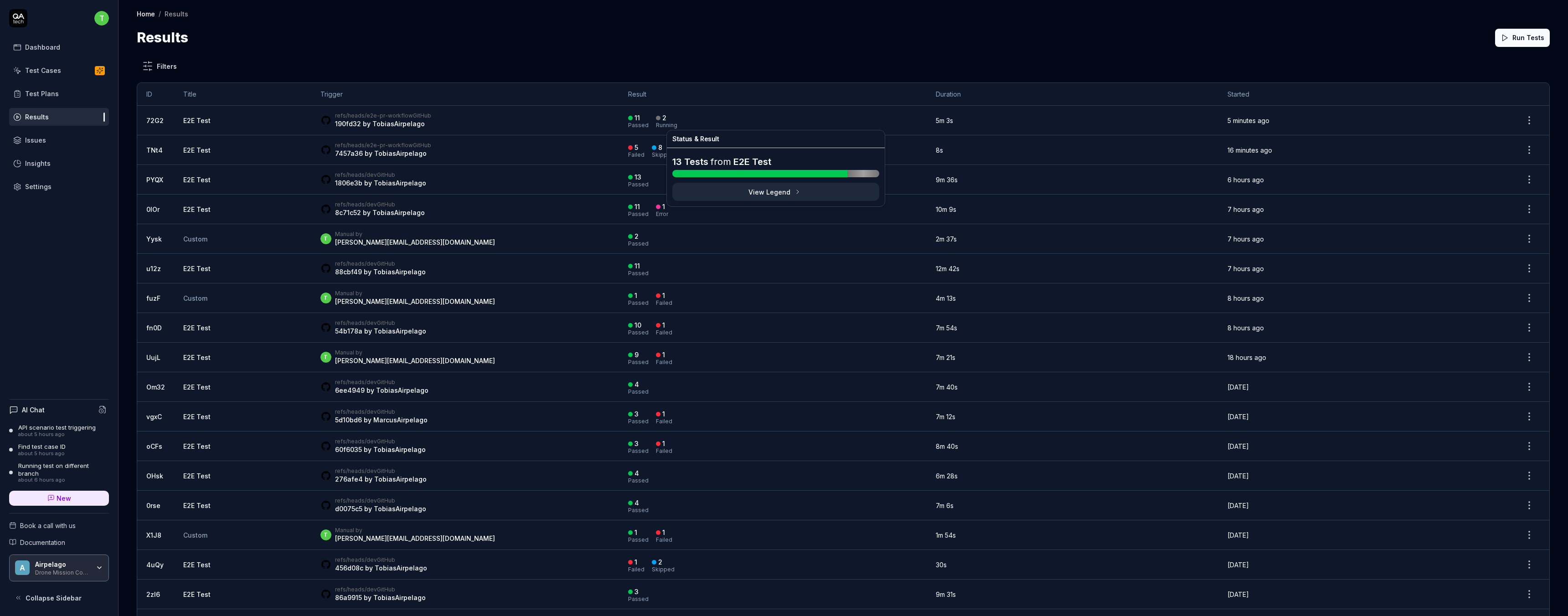
click at [789, 191] on button "View Legend" at bounding box center [775, 191] width 206 height 18
click at [763, 68] on div "Filters ID Title Trigger Result Duration Started 72G2 E2E Test refs/heads/e2e-p…" at bounding box center [843, 495] width 1413 height 878
